Goal: Task Accomplishment & Management: Complete application form

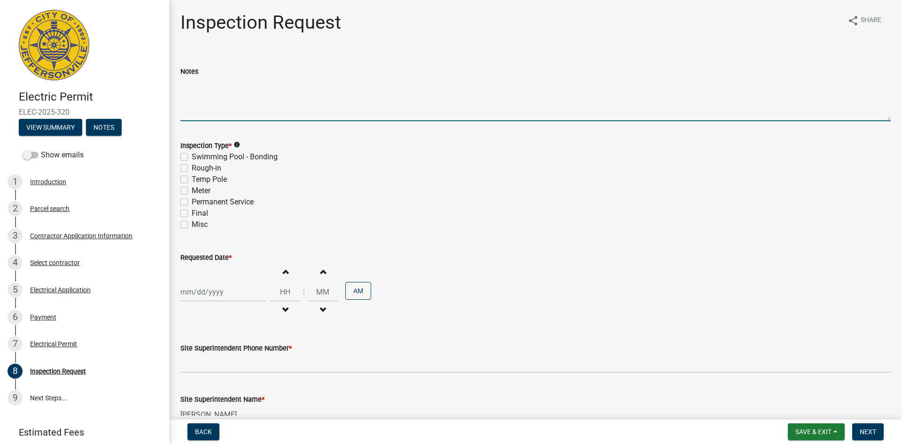
click at [245, 111] on textarea "Notes" at bounding box center [535, 99] width 710 height 44
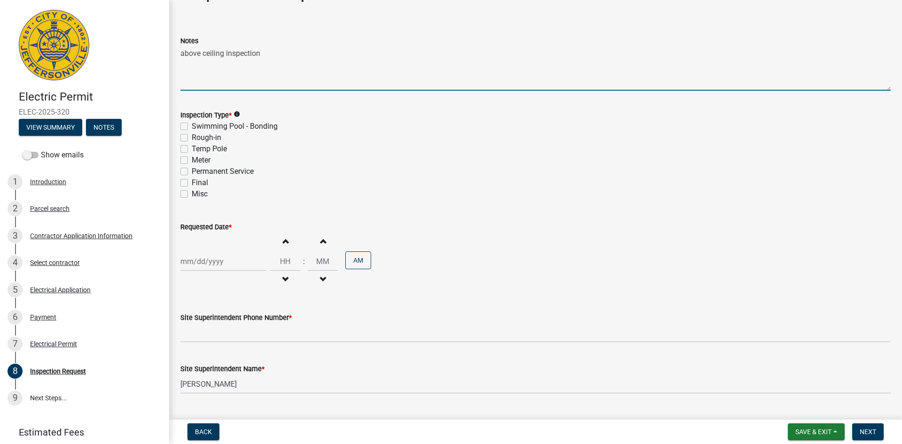
scroll to position [47, 0]
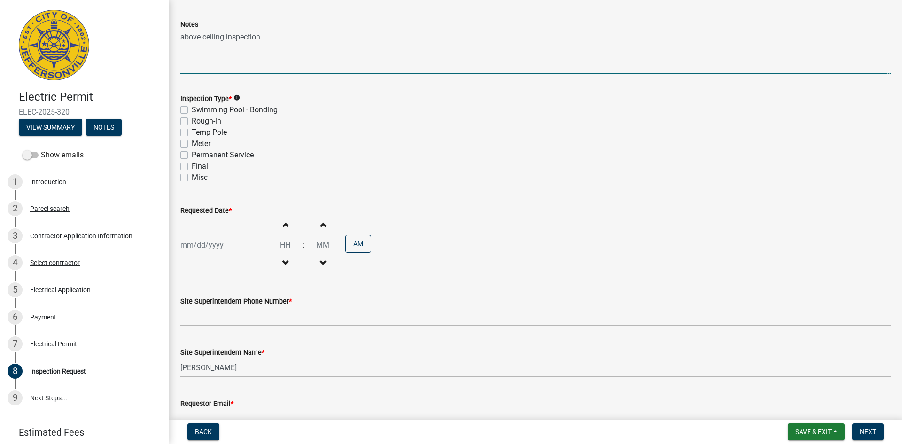
type textarea "above ceiling inspection"
click at [192, 177] on label "Misc" at bounding box center [200, 177] width 16 height 11
click at [192, 177] on input "Misc" at bounding box center [195, 175] width 6 height 6
checkbox input "true"
checkbox input "false"
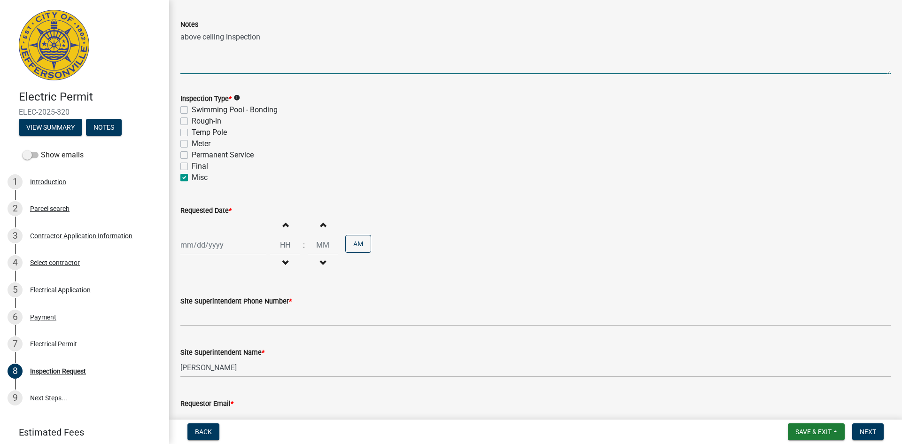
checkbox input "false"
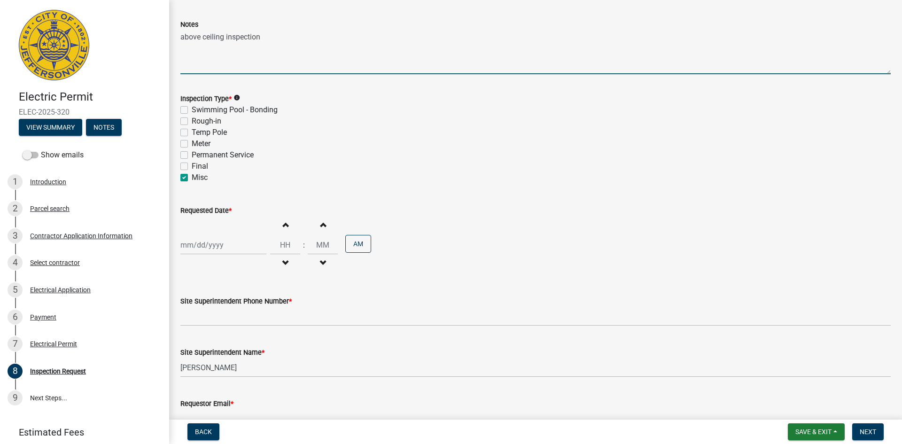
checkbox input "true"
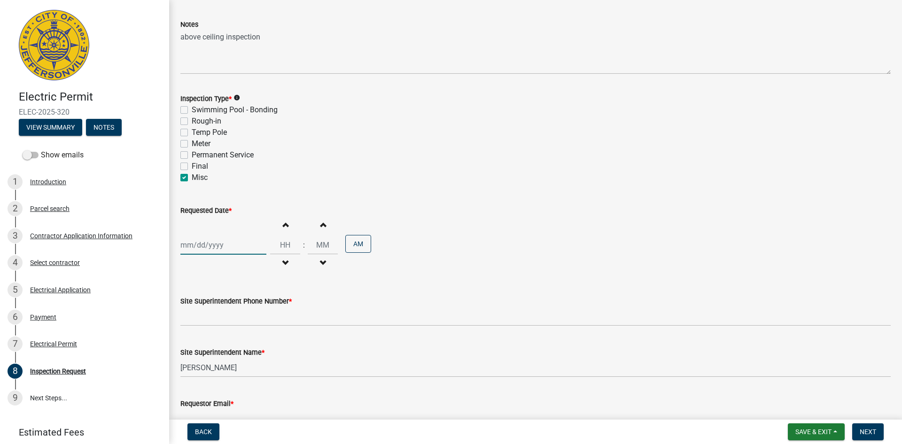
click at [203, 246] on div at bounding box center [223, 244] width 86 height 19
select select "10"
select select "2025"
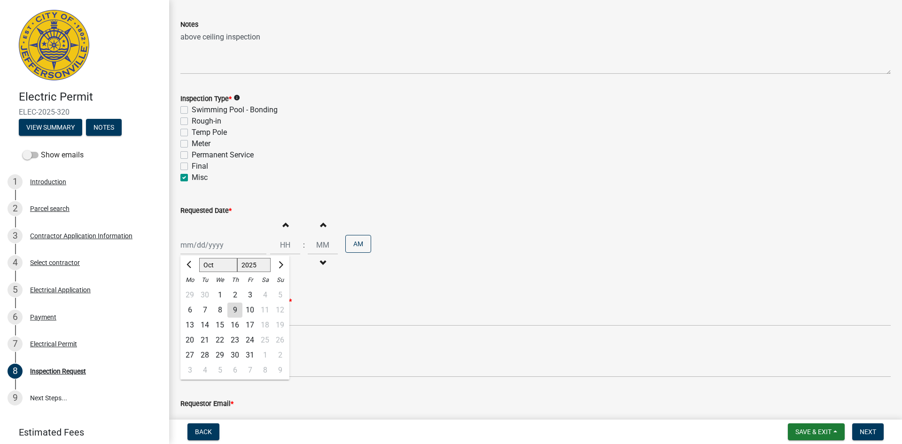
click at [207, 326] on div "14" at bounding box center [204, 325] width 15 height 15
type input "[DATE]"
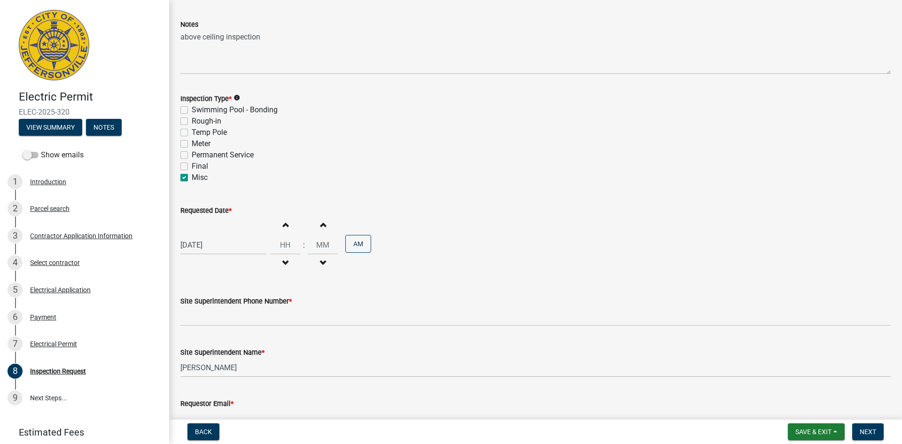
click at [283, 226] on span "button" at bounding box center [285, 225] width 5 height 8
type input "01"
type input "00"
click at [283, 226] on span "button" at bounding box center [285, 225] width 5 height 8
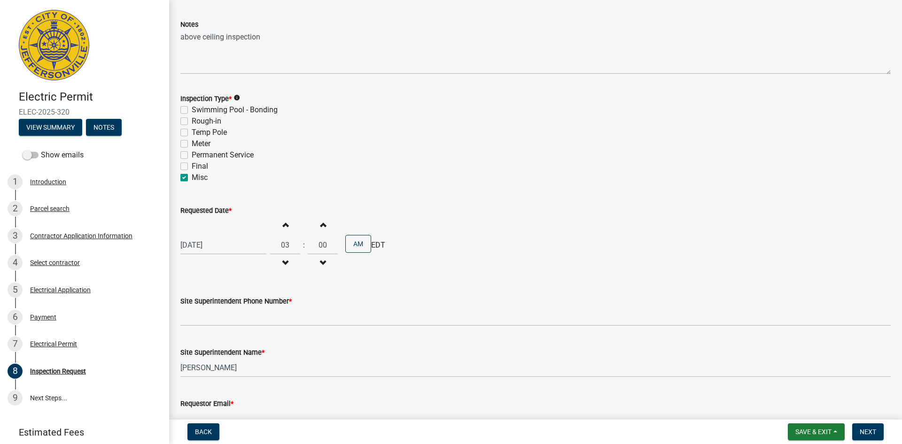
click at [283, 264] on span "button" at bounding box center [285, 263] width 5 height 8
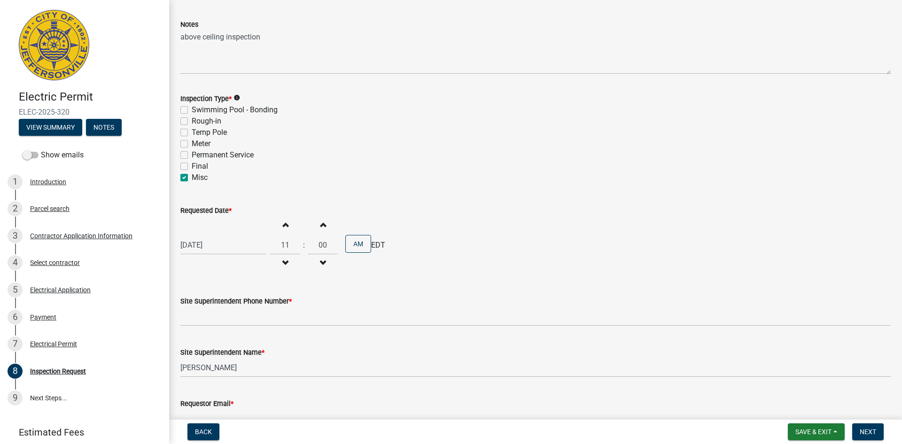
type input "10"
click at [320, 227] on span "button" at bounding box center [322, 225] width 5 height 8
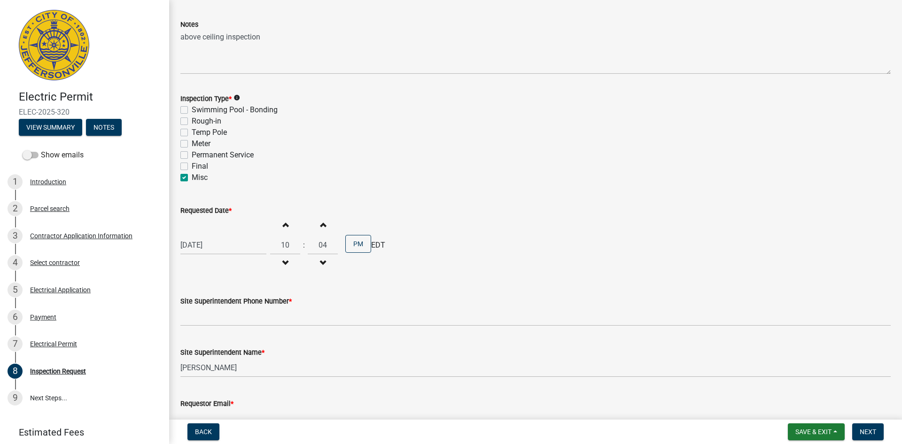
click at [320, 227] on span "button" at bounding box center [322, 225] width 5 height 8
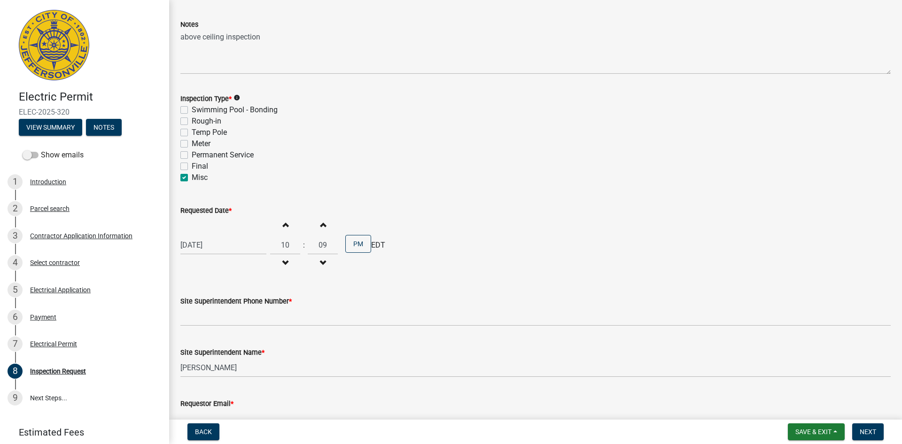
click at [320, 227] on span "button" at bounding box center [322, 225] width 5 height 8
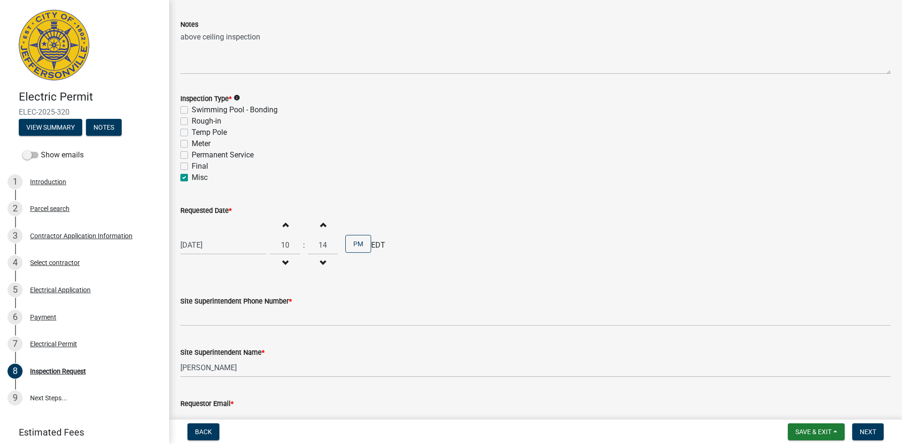
click at [320, 227] on span "button" at bounding box center [322, 225] width 5 height 8
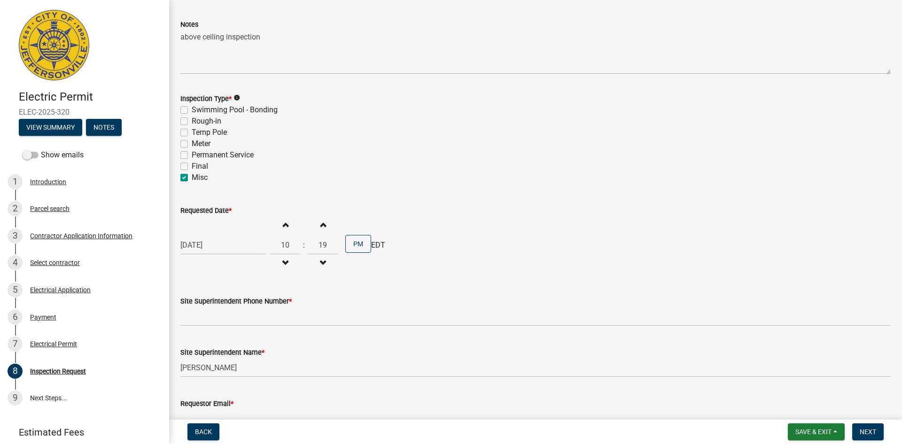
click at [320, 227] on span "button" at bounding box center [322, 225] width 5 height 8
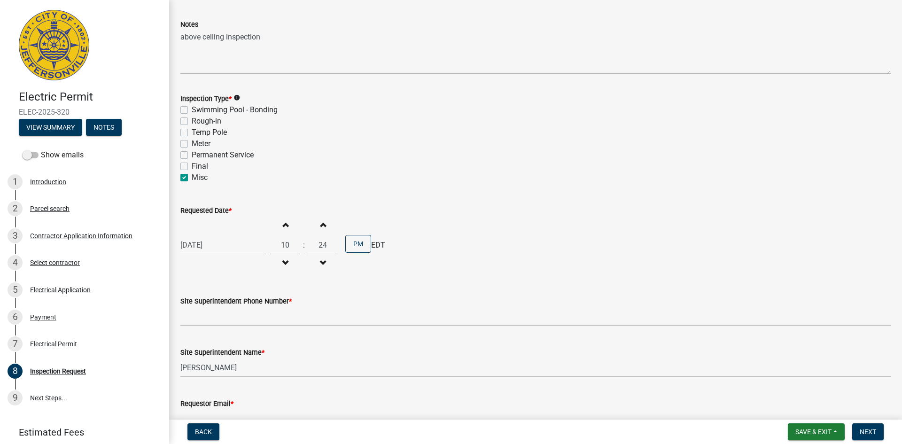
click at [320, 227] on span "button" at bounding box center [322, 225] width 5 height 8
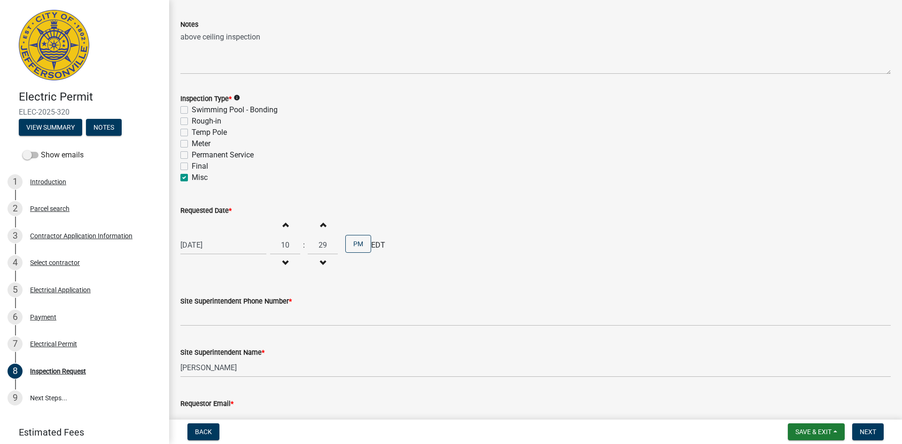
click at [320, 227] on span "button" at bounding box center [322, 225] width 5 height 8
click at [320, 262] on span "button" at bounding box center [322, 263] width 5 height 8
type input "30"
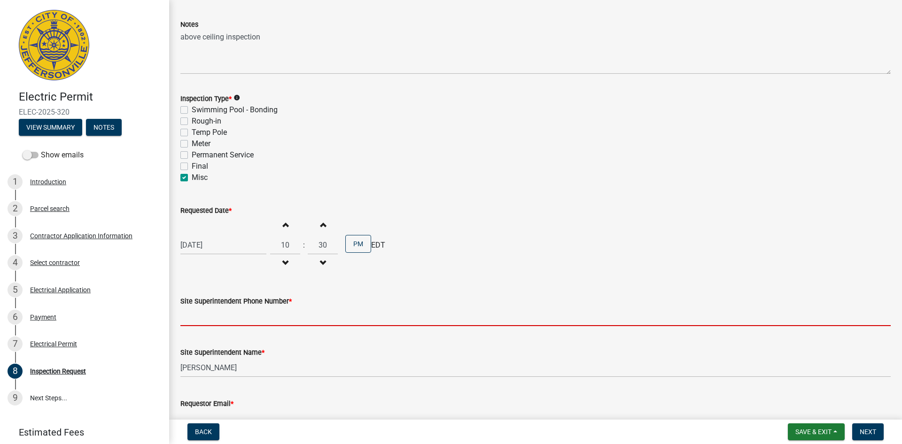
click at [218, 319] on input "Site Superintendent Phone Number *" at bounding box center [535, 316] width 710 height 19
click at [215, 312] on input "Site Superintendent Phone Number *" at bounding box center [535, 316] width 710 height 19
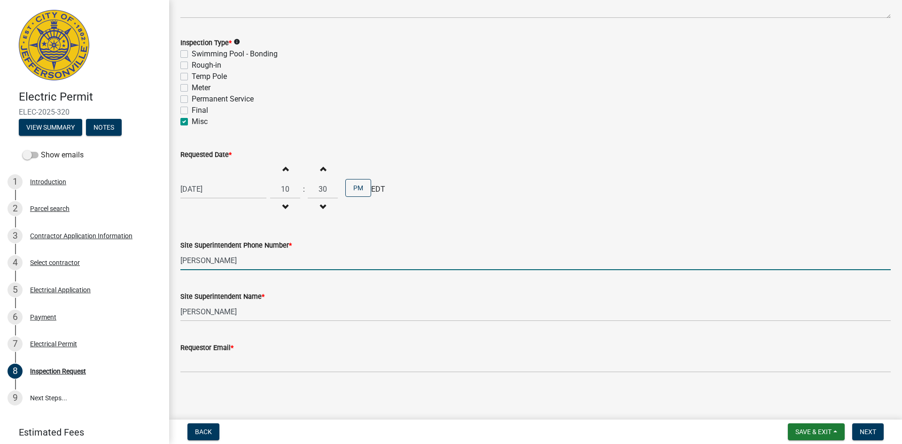
scroll to position [104, 0]
type input "[PERSON_NAME]"
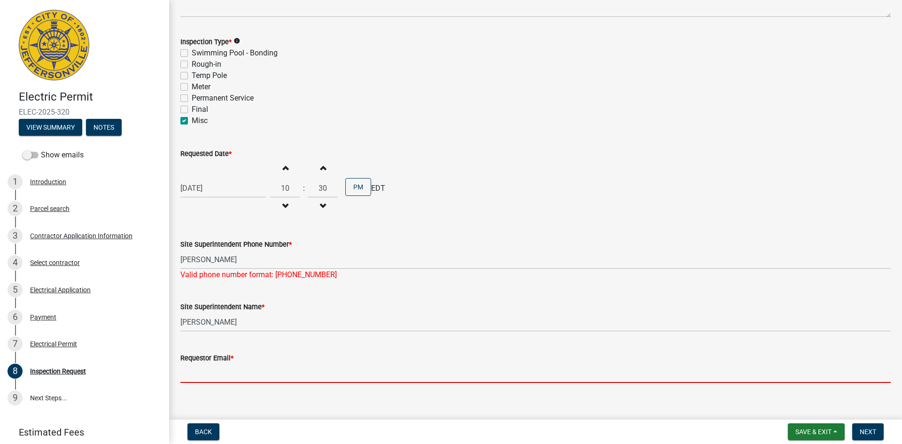
click at [236, 365] on input "Requestor Email *" at bounding box center [535, 373] width 710 height 19
type input "[EMAIL_ADDRESS][DOMAIN_NAME]"
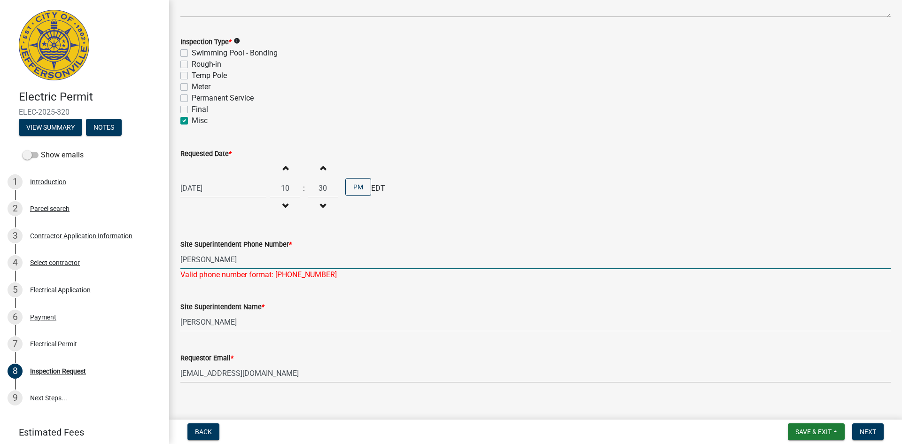
click at [227, 260] on input "[PERSON_NAME]" at bounding box center [535, 259] width 710 height 19
type input "R"
type input "[PHONE_NUMBER]"
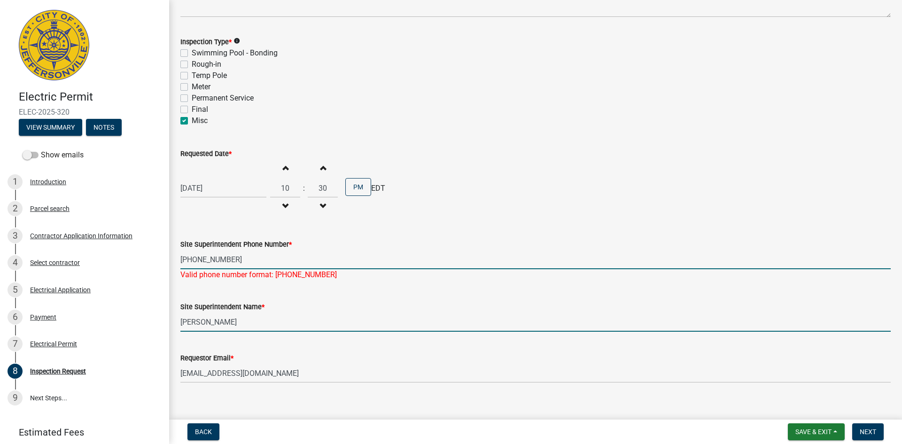
click at [277, 326] on wm-data-entity-input "Site Superintendent Name * [PERSON_NAME]" at bounding box center [535, 313] width 710 height 51
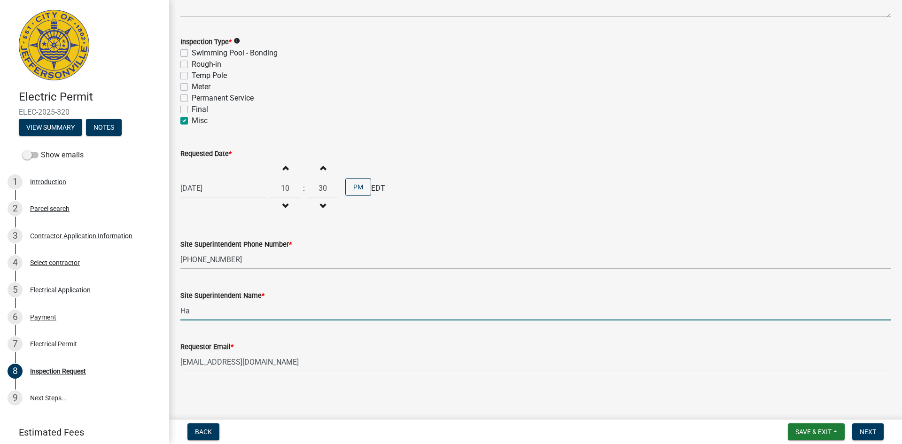
type input "H"
type input "[PERSON_NAME]"
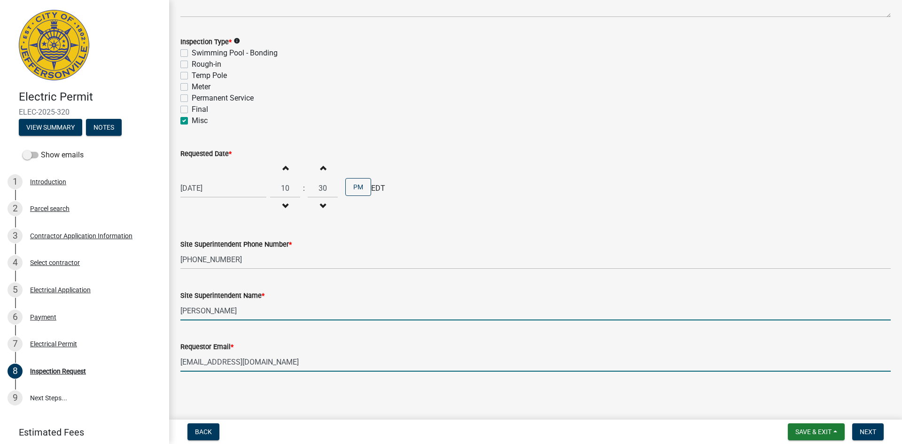
click at [295, 365] on input "[EMAIL_ADDRESS][DOMAIN_NAME]" at bounding box center [535, 361] width 710 height 19
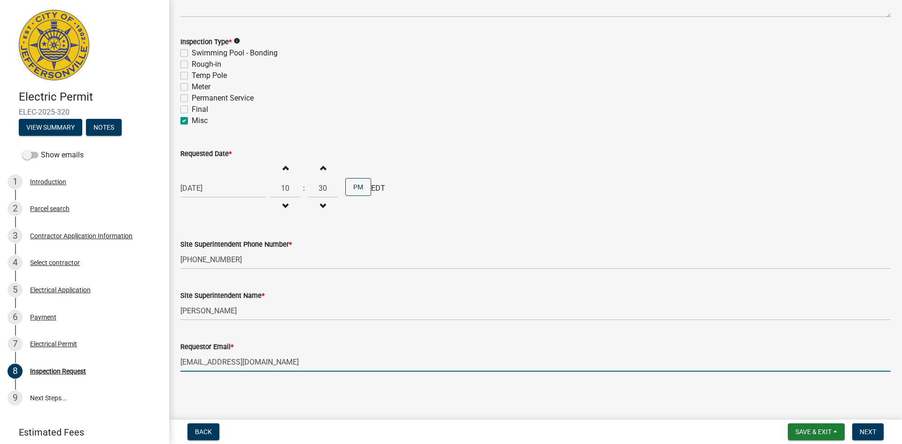
click at [458, 197] on div "[DATE] Increment hours 10 Decrement hours : Increment minutes 30 Decrement minu…" at bounding box center [535, 188] width 710 height 58
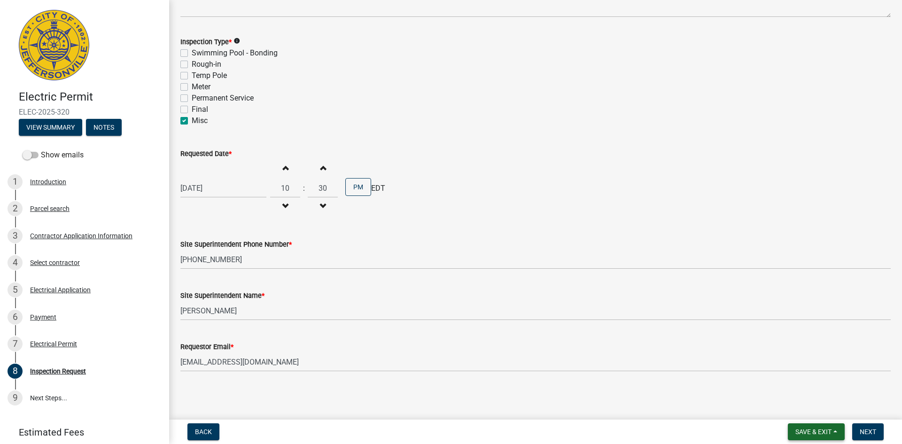
click at [721, 418] on span "Save & Exit" at bounding box center [813, 432] width 36 height 8
click at [721, 403] on main "Inspection Request share Share Notes above ceiling inspection Inspection Type *…" at bounding box center [535, 208] width 733 height 416
click at [721, 418] on span "Next" at bounding box center [868, 432] width 16 height 8
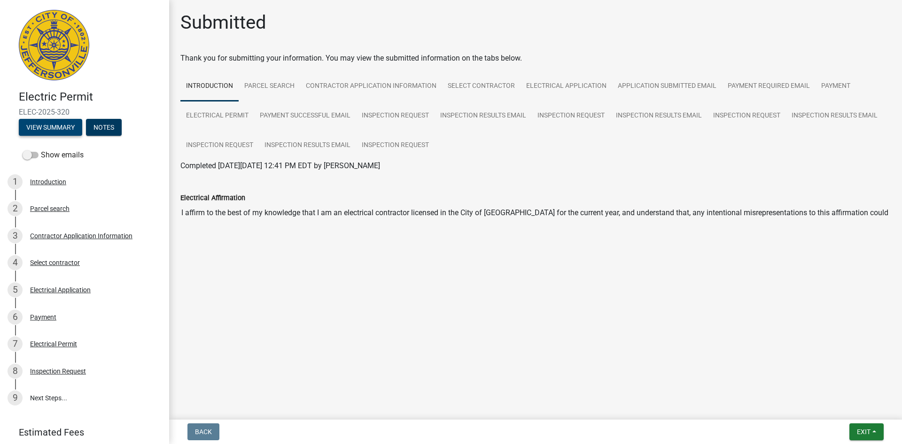
click at [66, 129] on button "View Summary" at bounding box center [50, 127] width 63 height 17
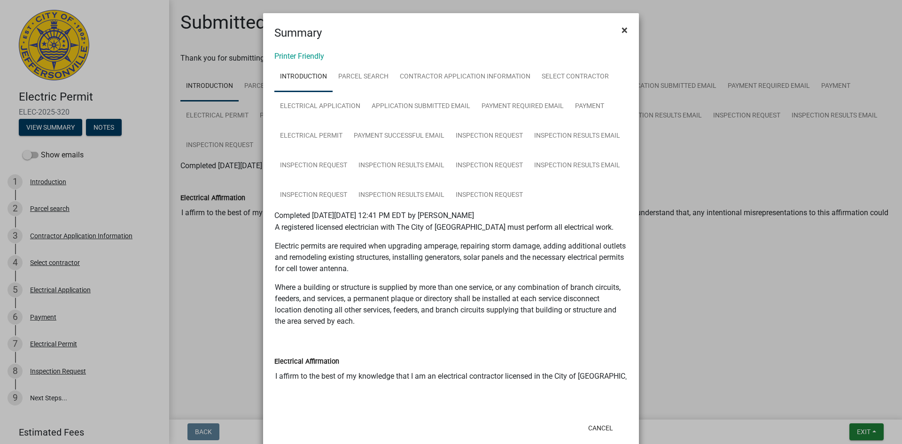
click at [622, 29] on span "×" at bounding box center [625, 29] width 6 height 13
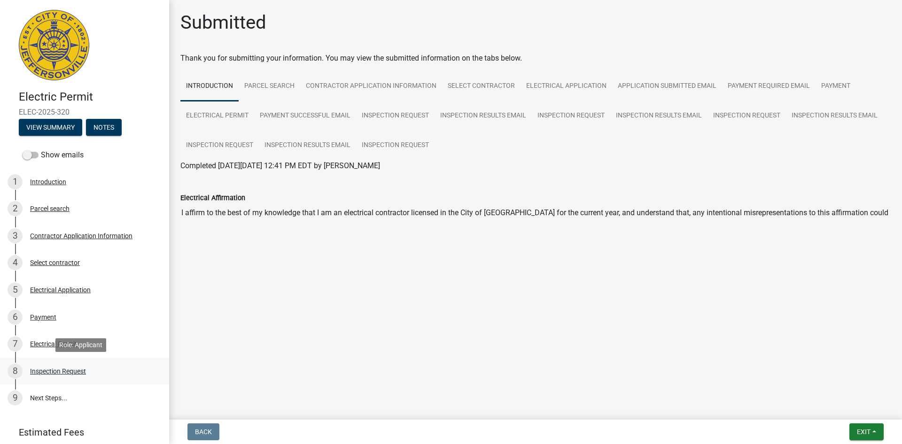
click at [59, 368] on div "Inspection Request" at bounding box center [58, 371] width 56 height 7
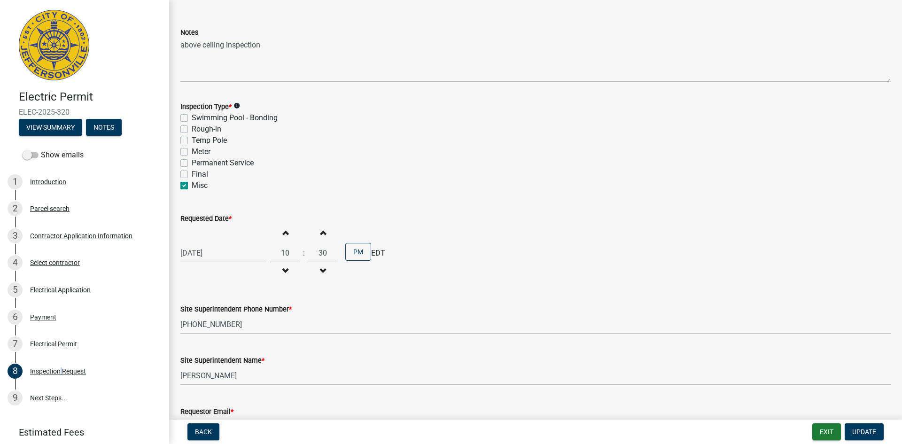
scroll to position [104, 0]
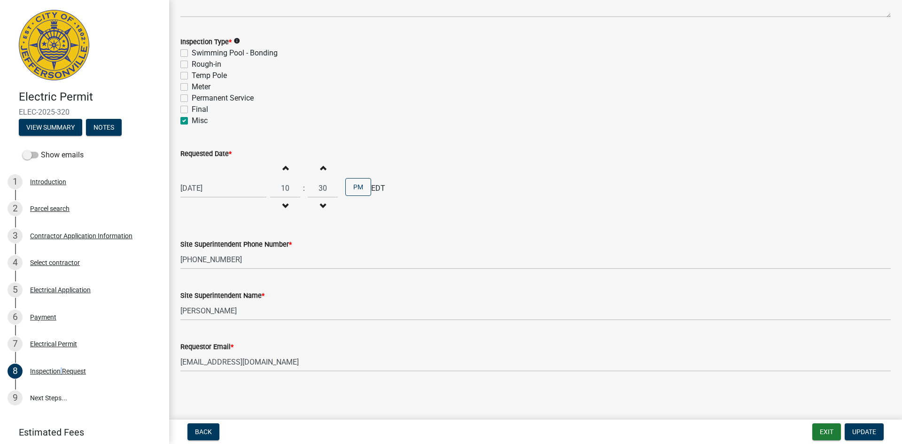
click at [234, 191] on div "[DATE]" at bounding box center [223, 188] width 86 height 19
select select "10"
select select "2025"
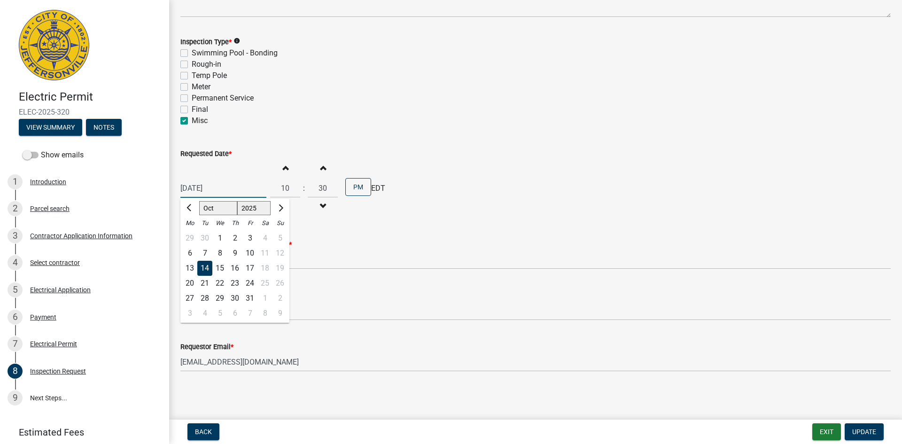
click at [242, 189] on input "[DATE]" at bounding box center [223, 188] width 86 height 19
click at [206, 267] on div "14" at bounding box center [204, 268] width 15 height 15
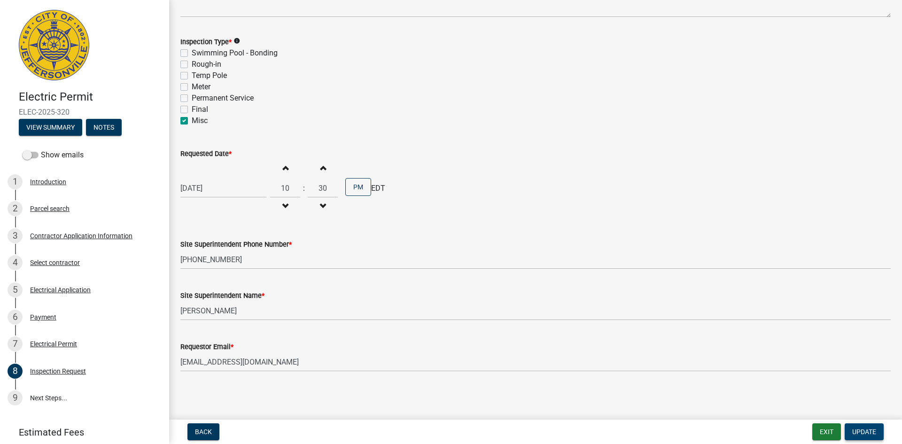
click at [721, 418] on span "Update" at bounding box center [864, 432] width 24 height 8
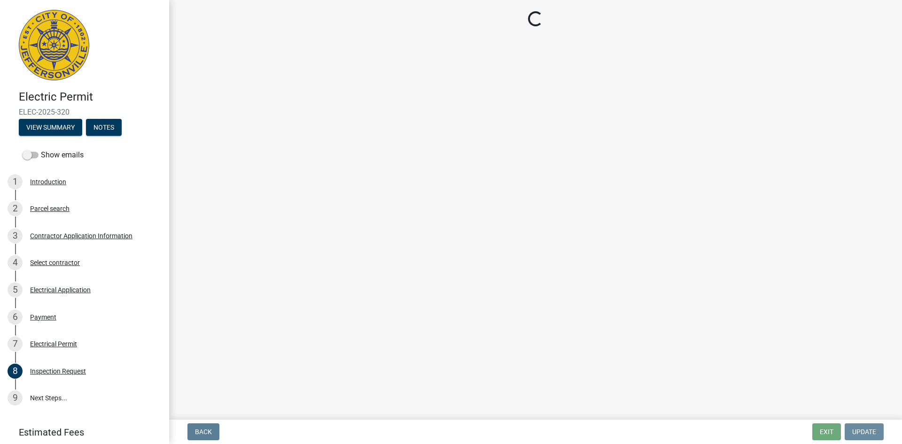
scroll to position [0, 0]
